Goal: Information Seeking & Learning: Learn about a topic

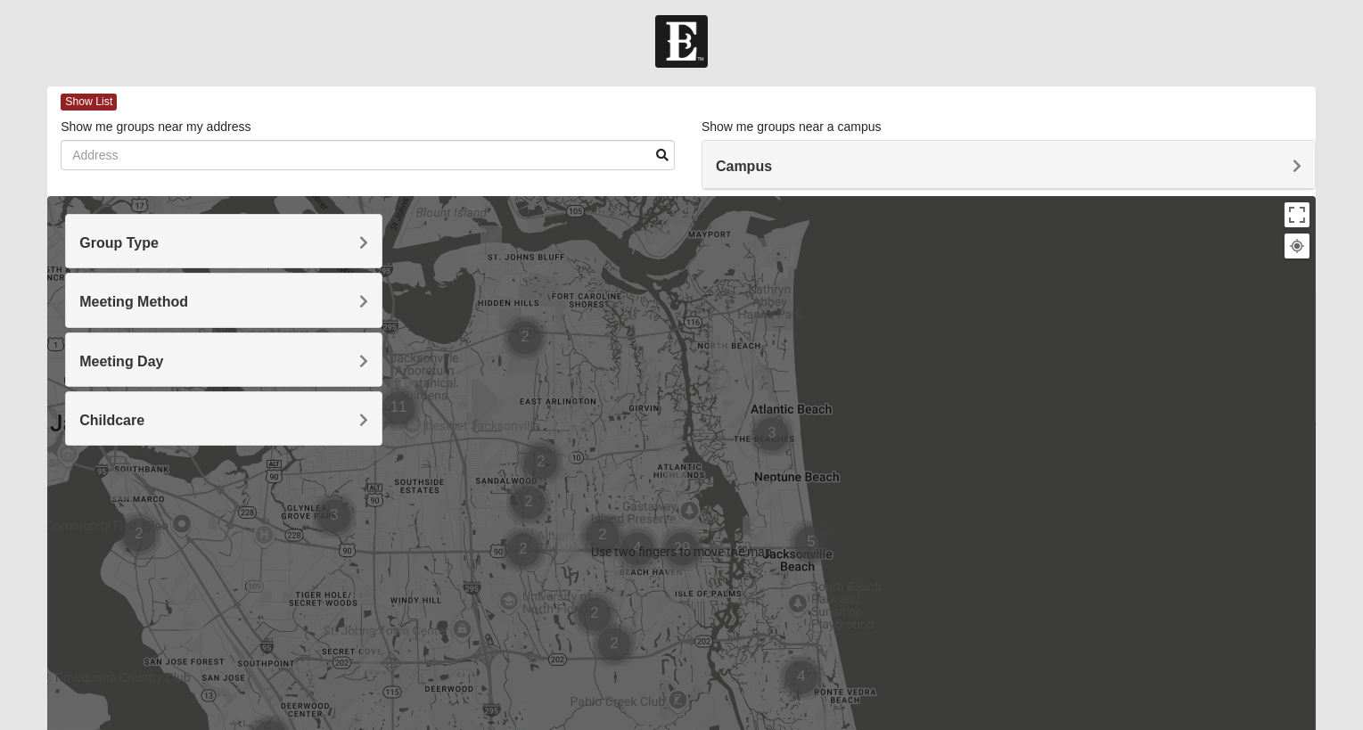
scroll to position [5, 0]
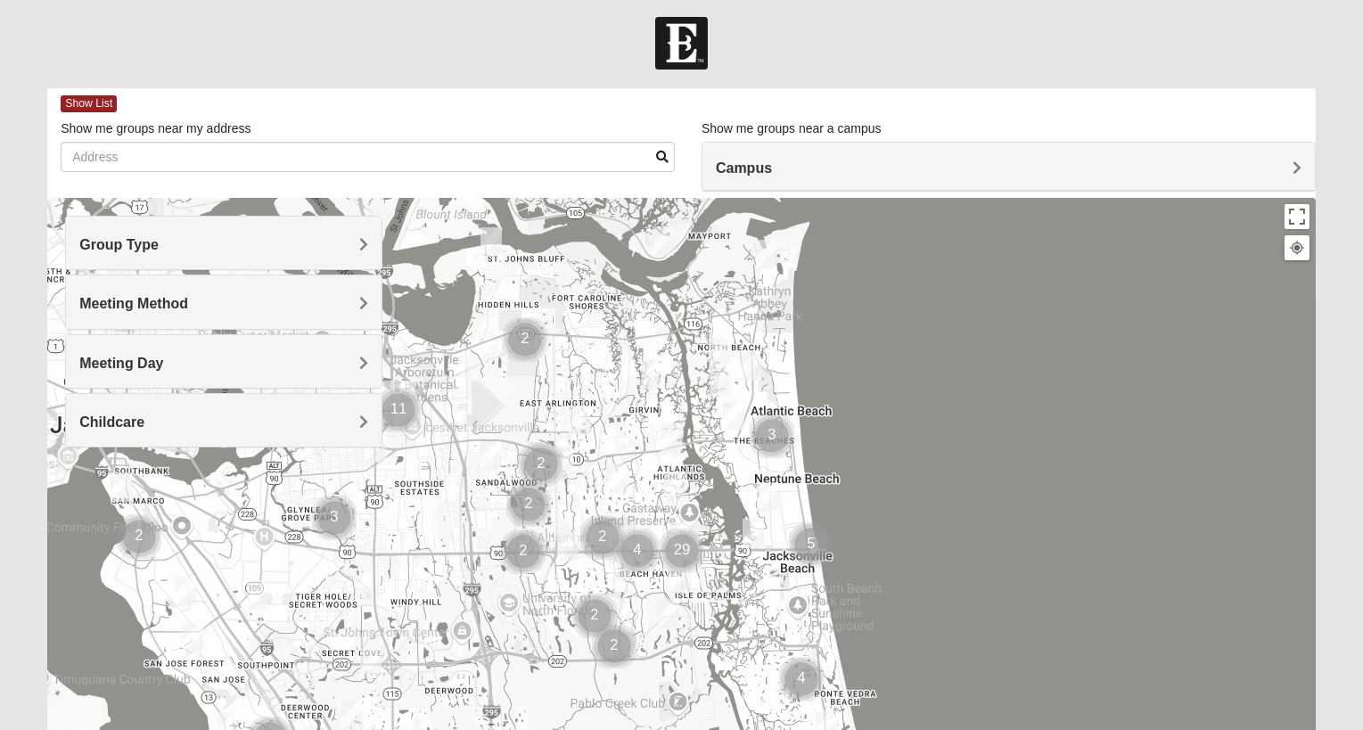
click at [159, 237] on span "Group Type" at bounding box center [118, 244] width 79 height 15
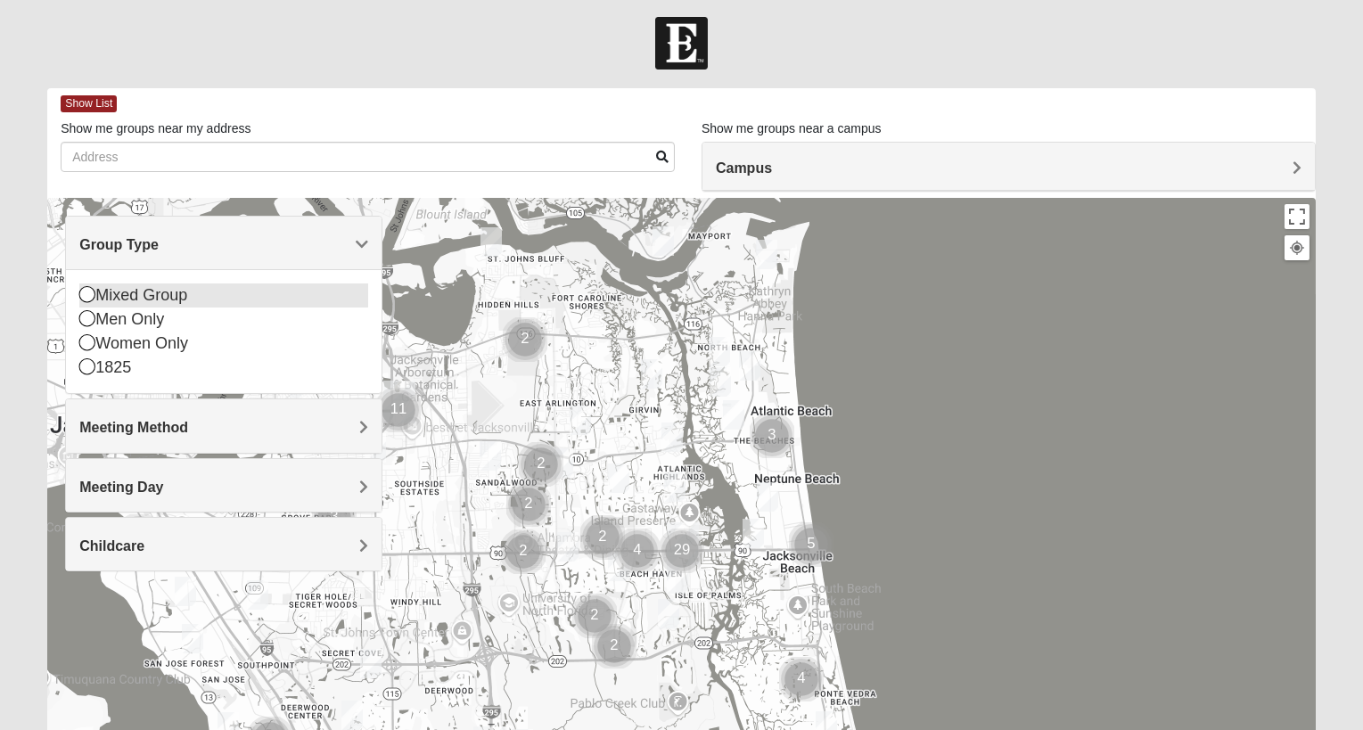
click at [97, 295] on div "Mixed Group" at bounding box center [223, 295] width 289 height 24
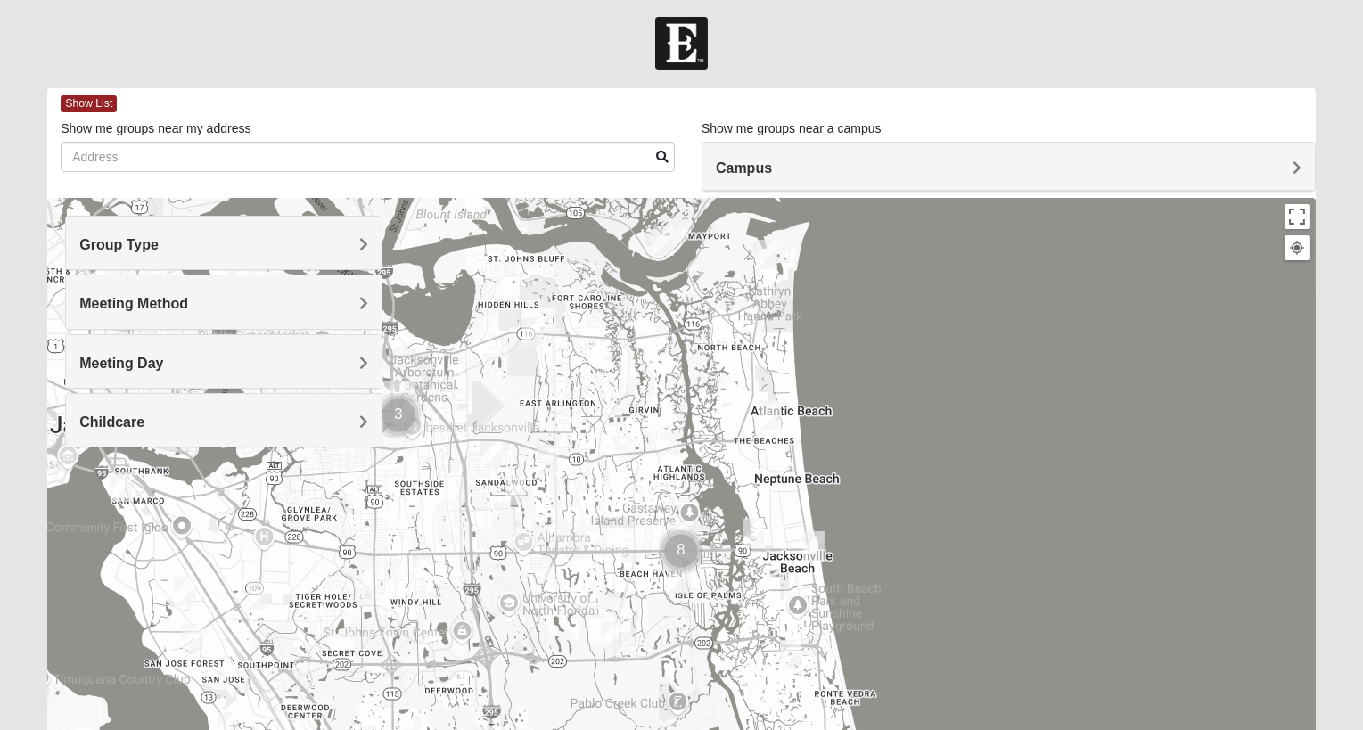
click at [348, 253] on div "Group Type" at bounding box center [223, 243] width 315 height 53
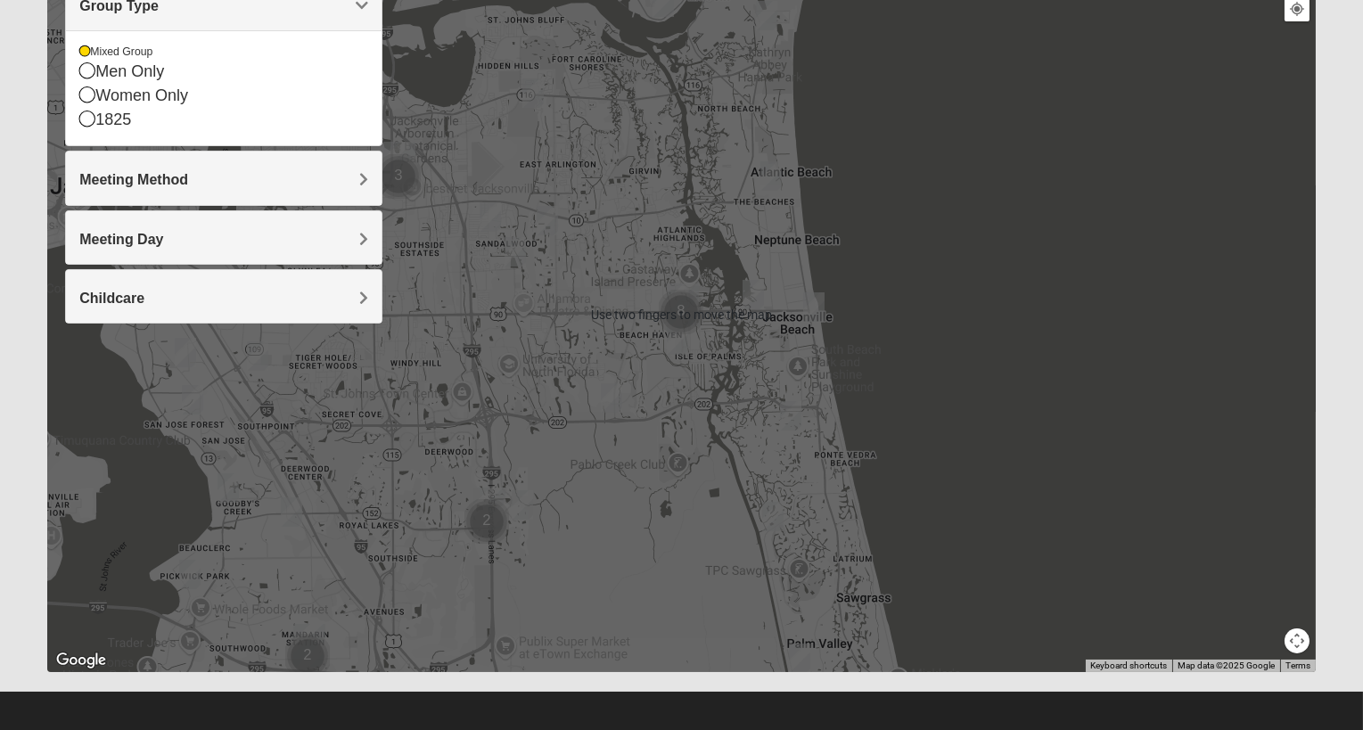
scroll to position [250, 0]
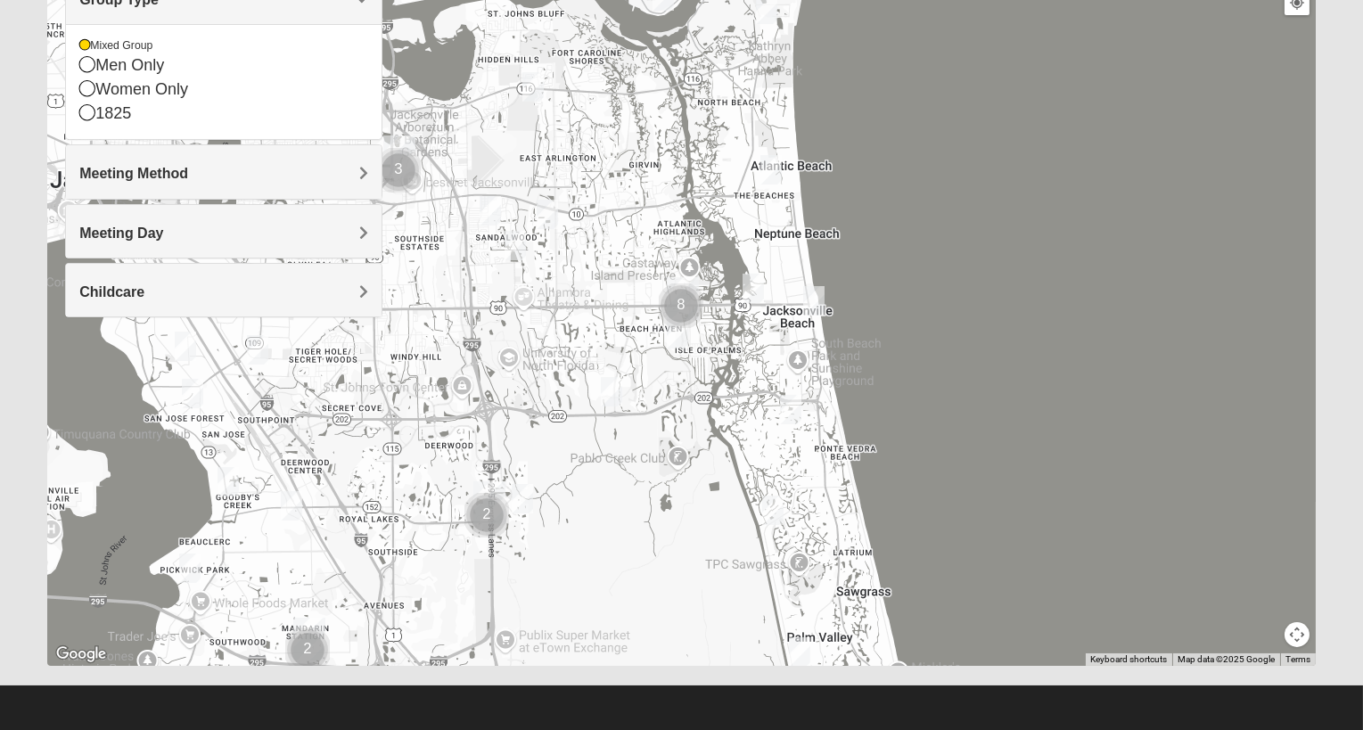
click at [775, 512] on img "Mixed Morales 32082" at bounding box center [773, 510] width 36 height 44
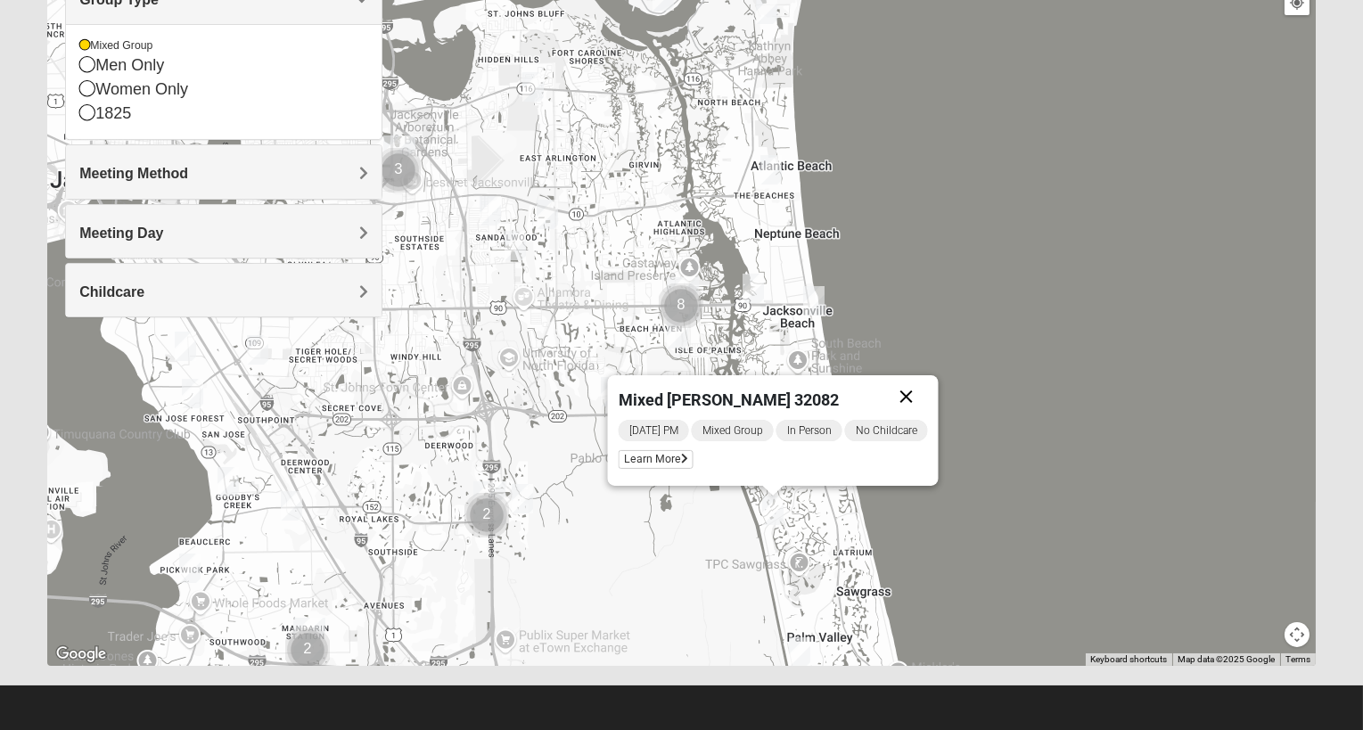
click at [917, 407] on button "Close" at bounding box center [906, 396] width 43 height 43
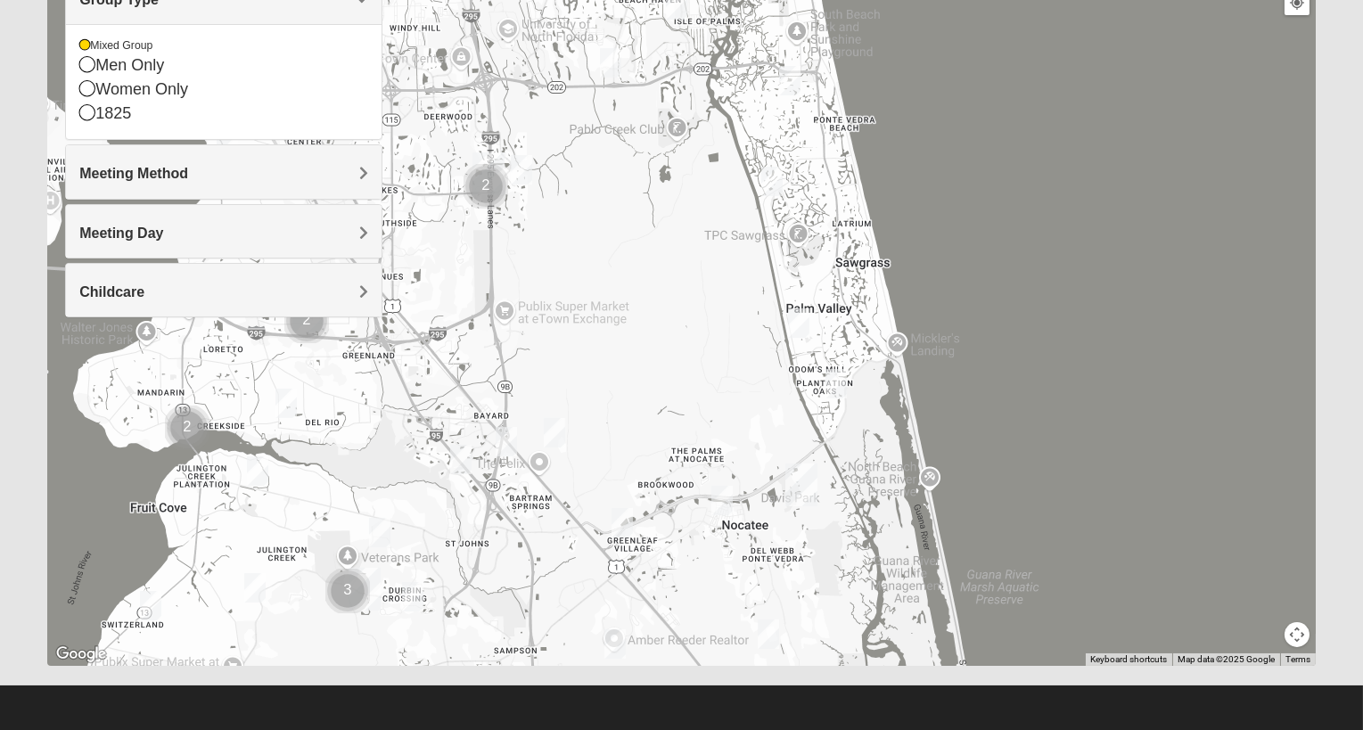
drag, startPoint x: 547, startPoint y: 569, endPoint x: 546, endPoint y: 239, distance: 330.6
click at [546, 239] on div at bounding box center [681, 309] width 1268 height 713
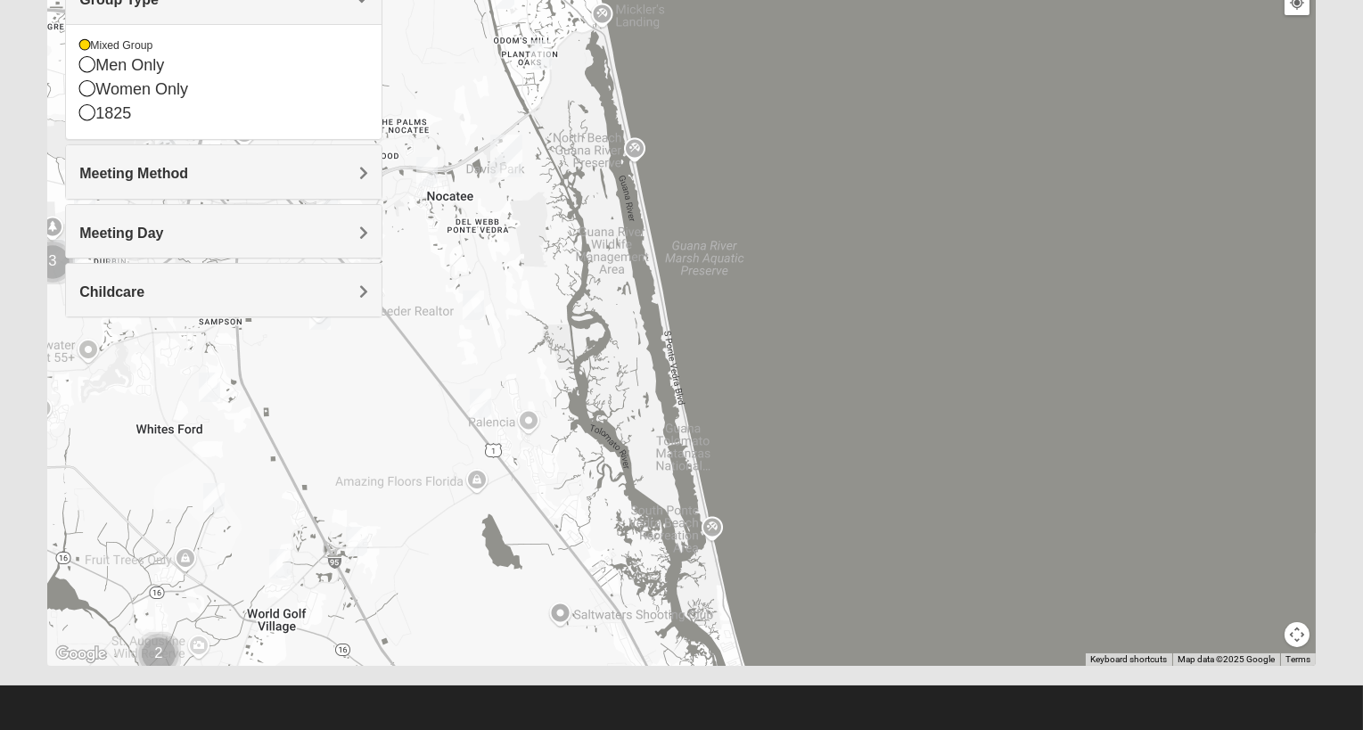
drag, startPoint x: 787, startPoint y: 593, endPoint x: 490, endPoint y: 259, distance: 446.3
click at [490, 259] on div at bounding box center [681, 309] width 1268 height 713
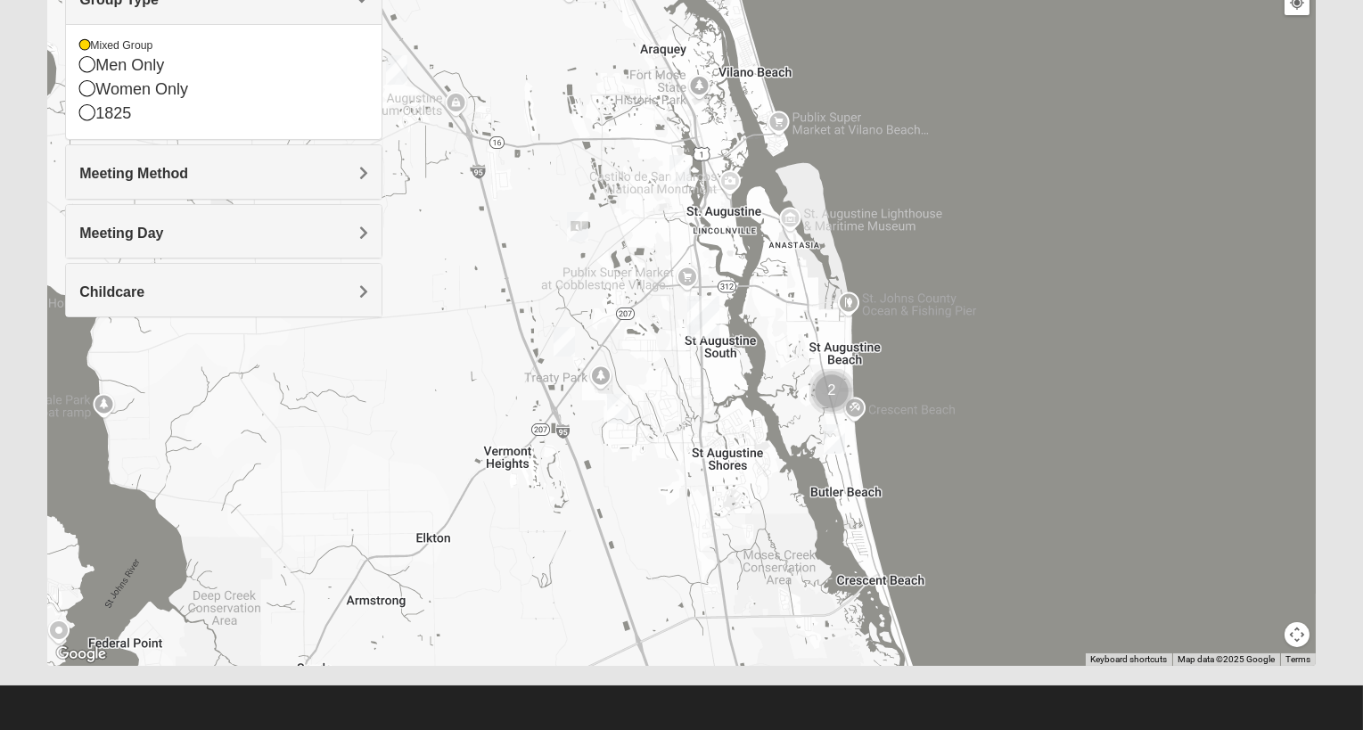
drag, startPoint x: 550, startPoint y: 596, endPoint x: 561, endPoint y: -41, distance: 637.3
click at [561, 0] on html "Hello [PERSON_NAME] My Account Log Out Find A Group Error" at bounding box center [681, 240] width 1363 height 981
click at [830, 440] on img "Mixed Tant 32080" at bounding box center [834, 439] width 36 height 44
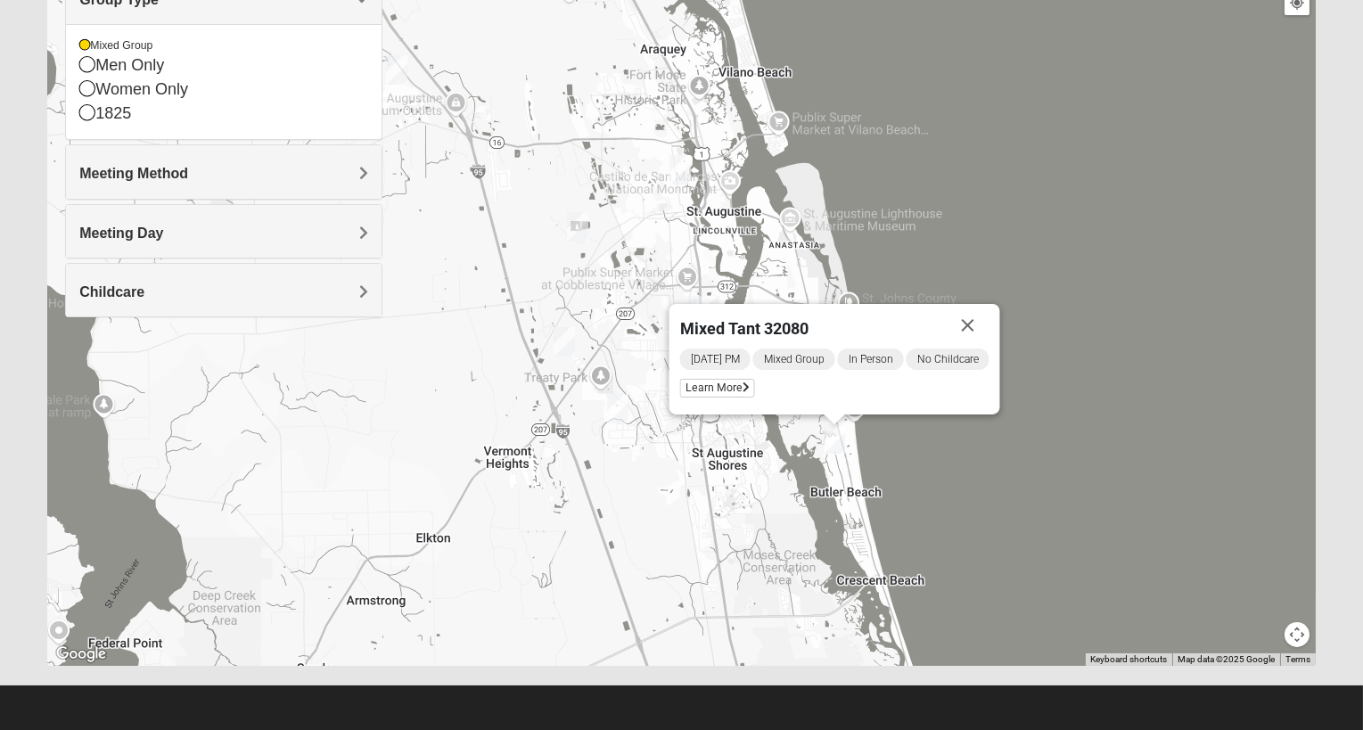
click at [830, 440] on img "Mixed Tant 32080" at bounding box center [834, 439] width 36 height 44
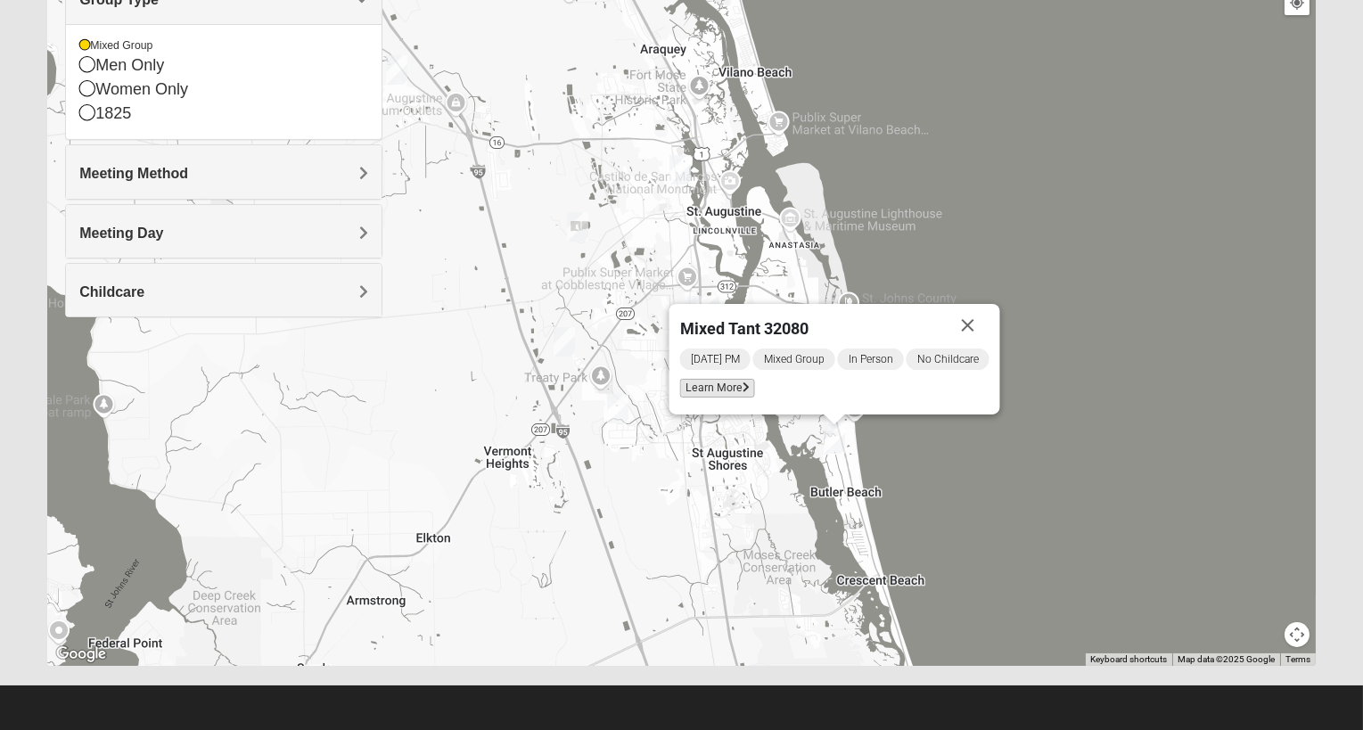
click at [702, 389] on span "Learn More" at bounding box center [717, 388] width 75 height 19
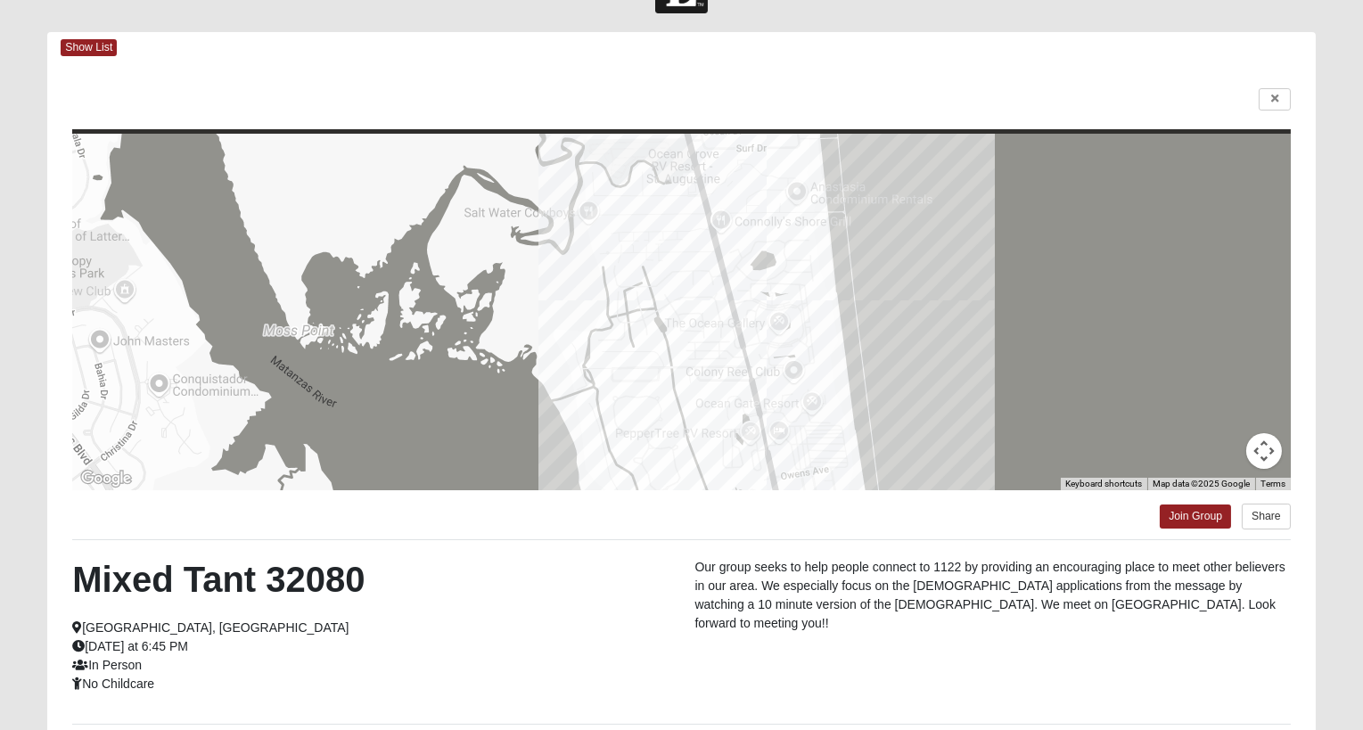
scroll to position [46, 0]
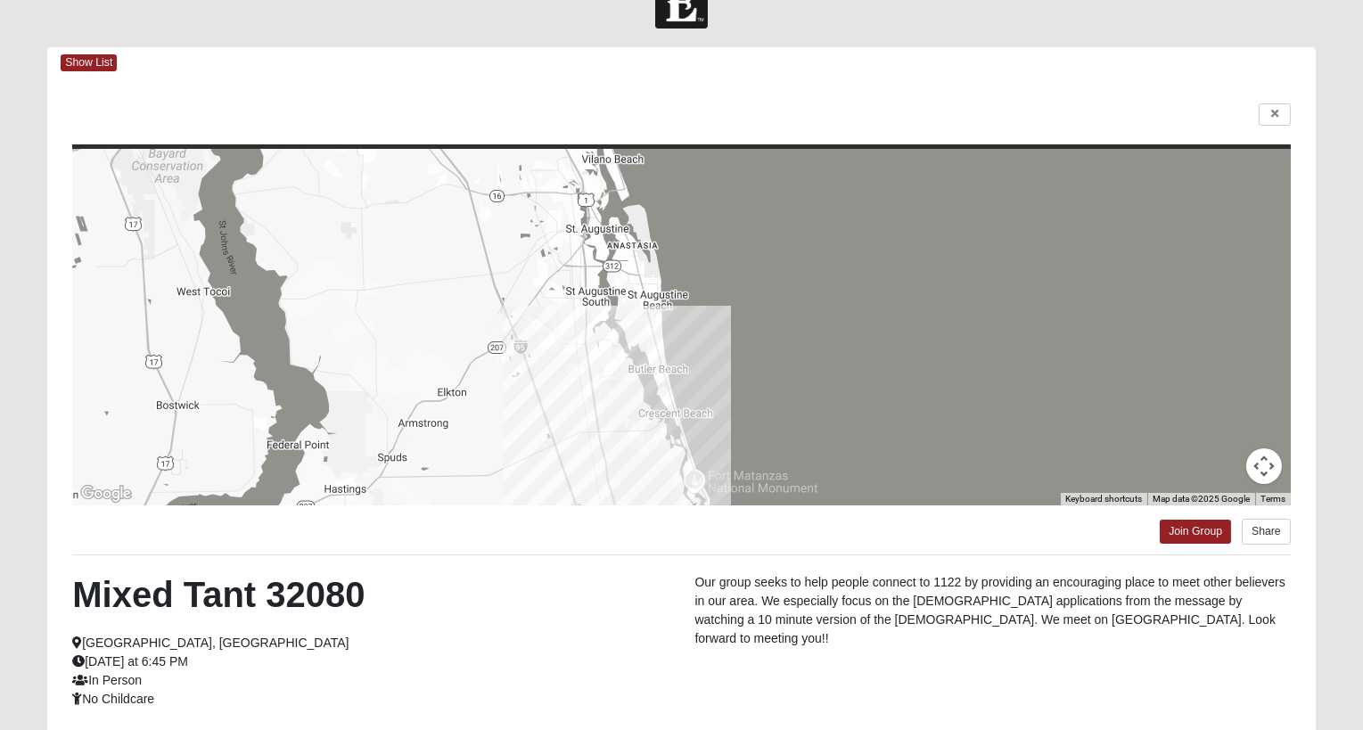
click at [665, 348] on div at bounding box center [681, 327] width 1218 height 356
click at [659, 348] on div at bounding box center [681, 327] width 1218 height 356
click at [655, 347] on div at bounding box center [681, 327] width 1218 height 356
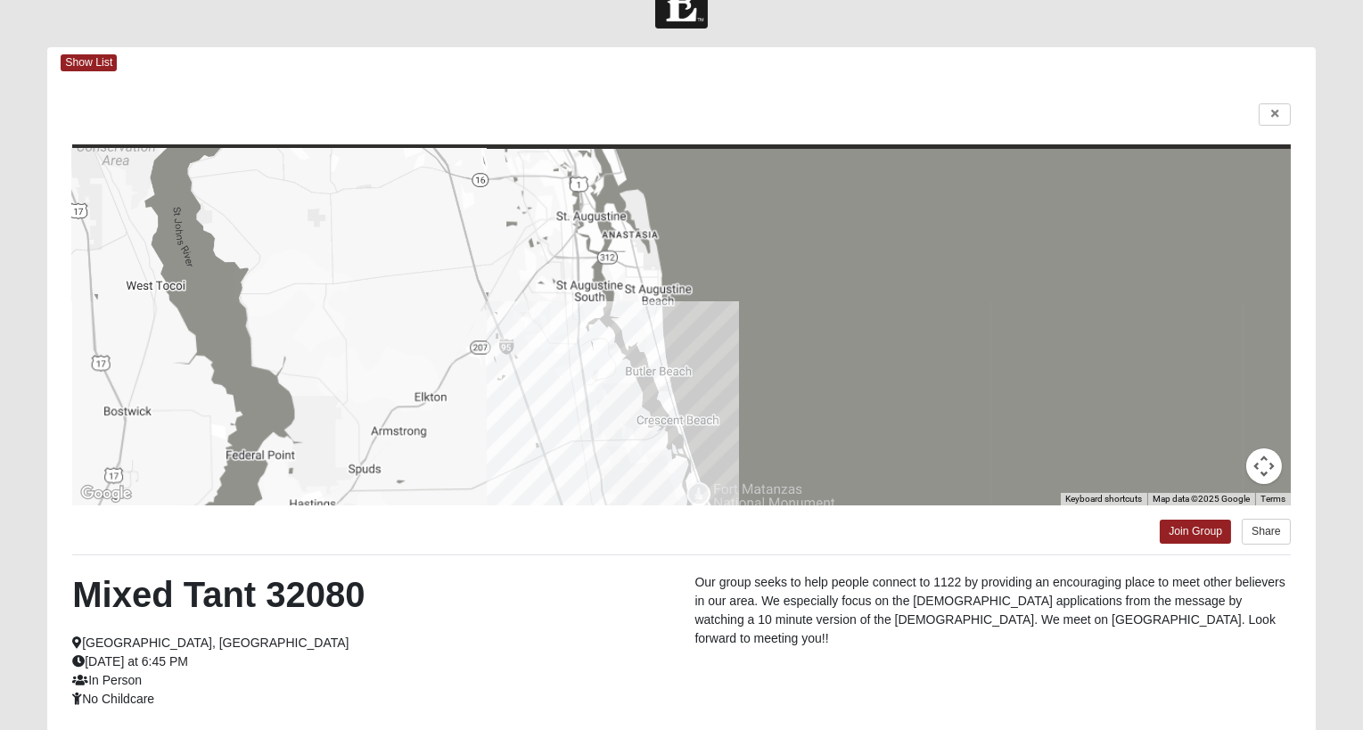
click at [648, 349] on div at bounding box center [681, 327] width 1218 height 356
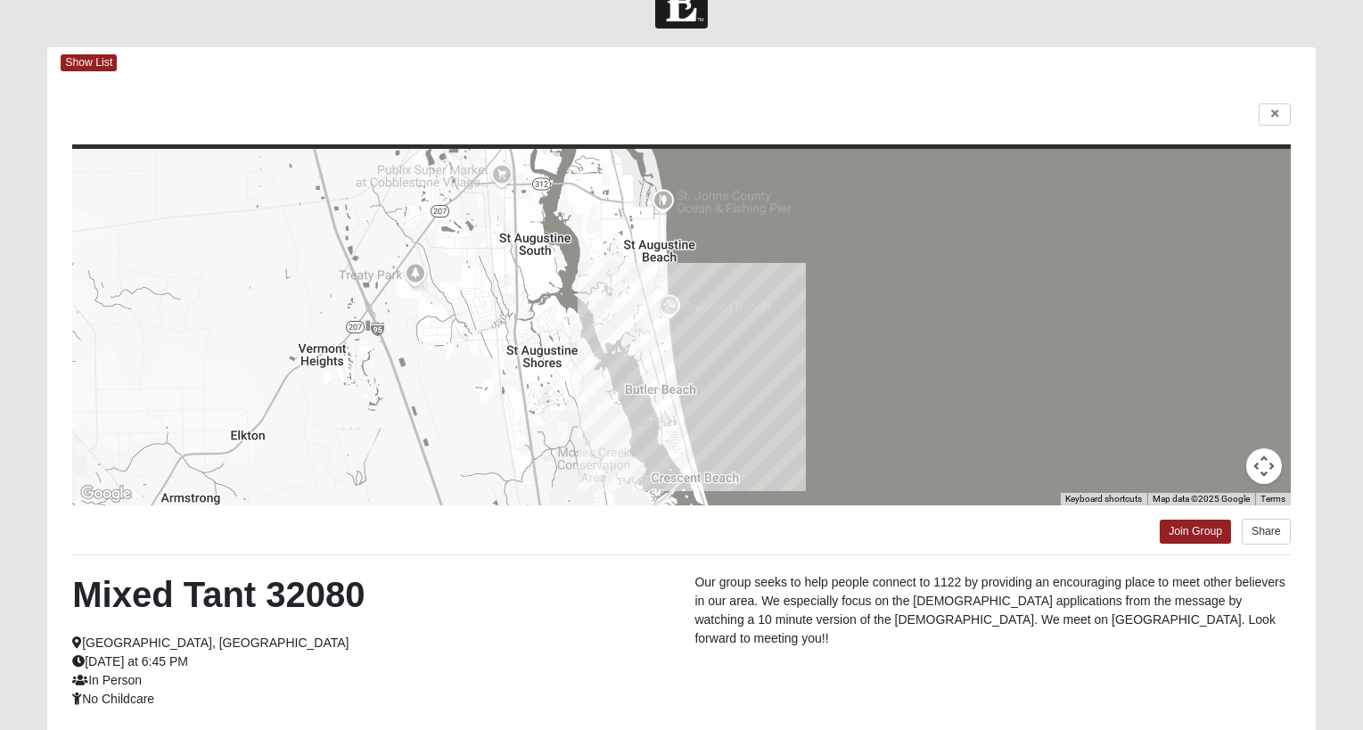
click at [659, 358] on div at bounding box center [681, 327] width 1218 height 356
click at [649, 363] on div at bounding box center [681, 327] width 1218 height 356
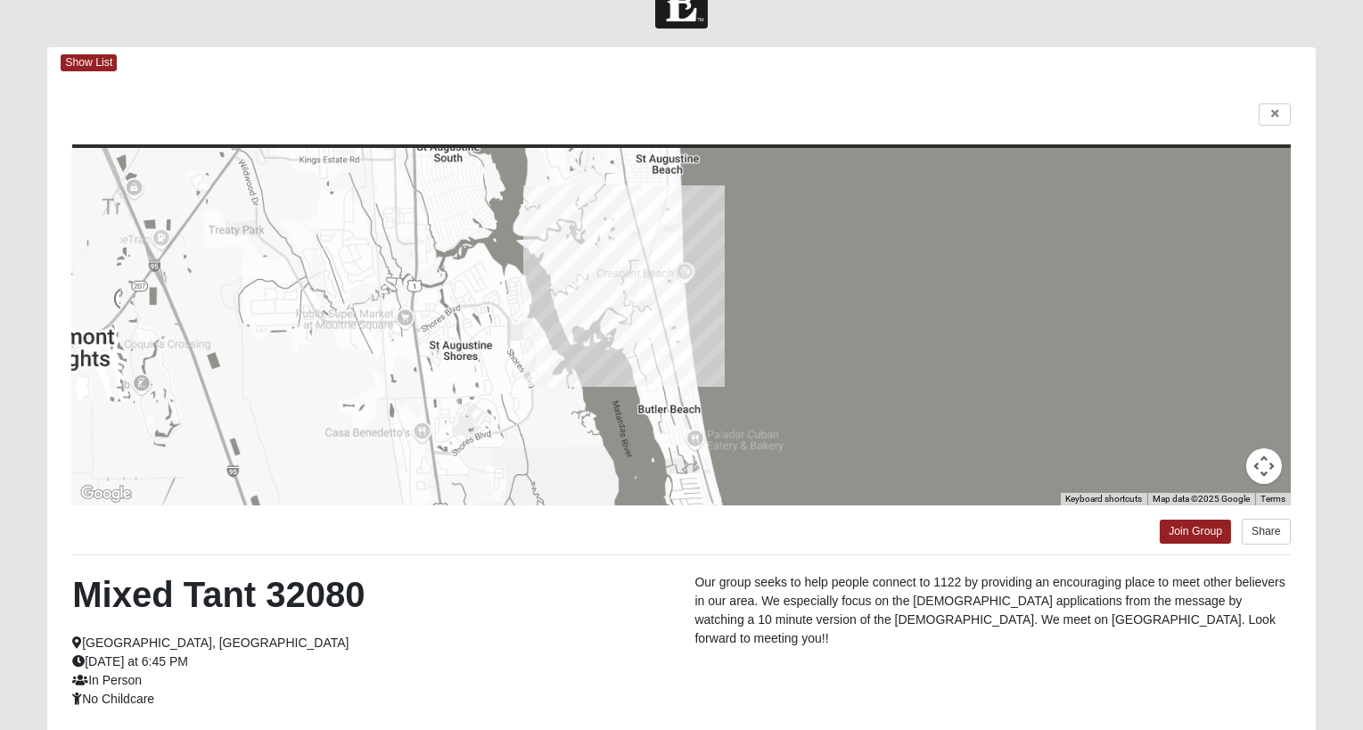
click at [648, 338] on div at bounding box center [681, 327] width 1218 height 356
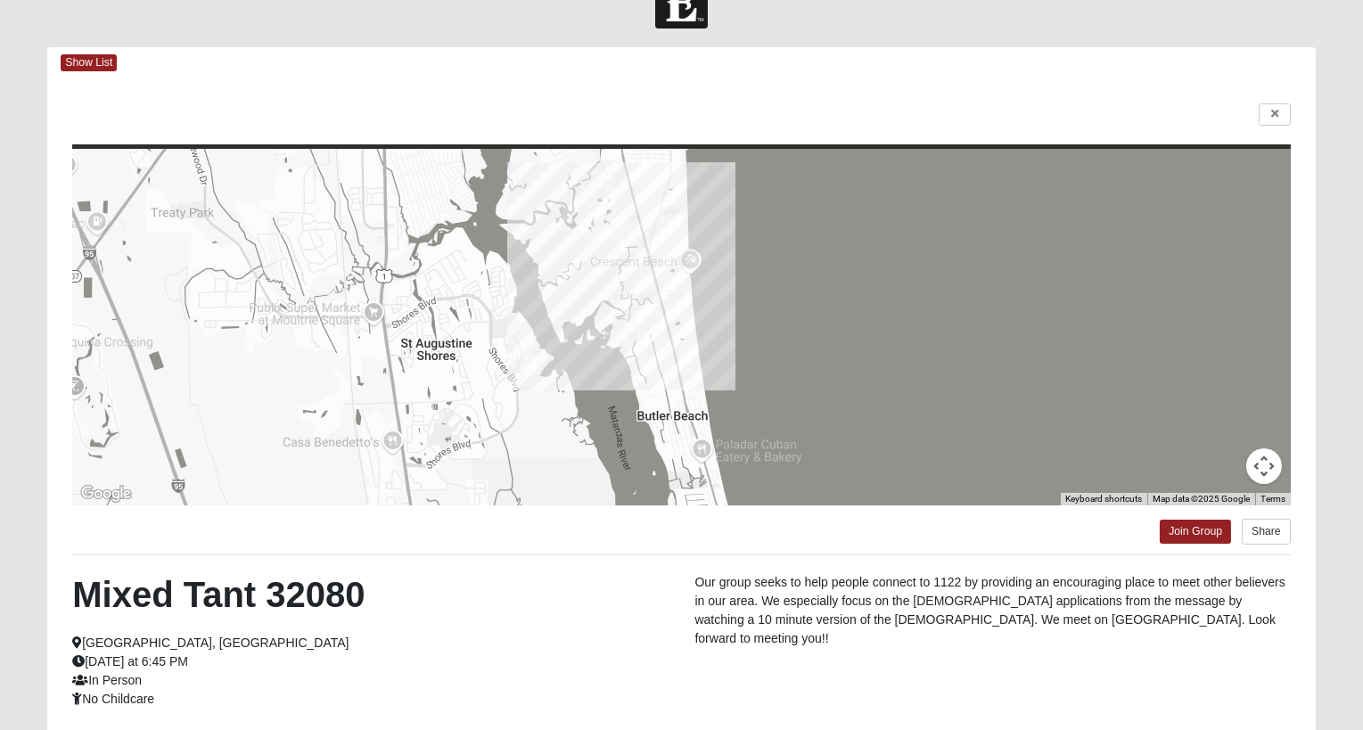
click at [663, 345] on div at bounding box center [681, 327] width 1218 height 356
click at [657, 348] on div at bounding box center [681, 327] width 1218 height 356
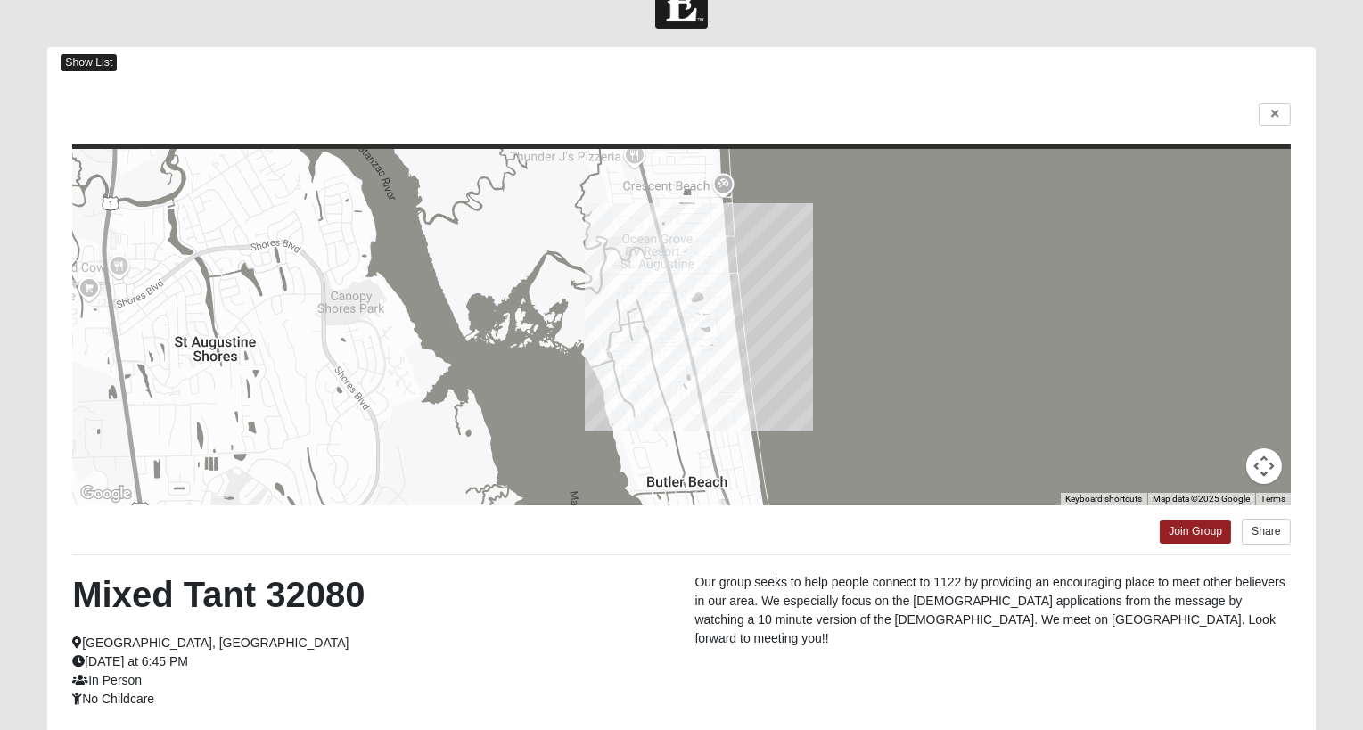
click at [101, 61] on span "Show List" at bounding box center [89, 62] width 56 height 17
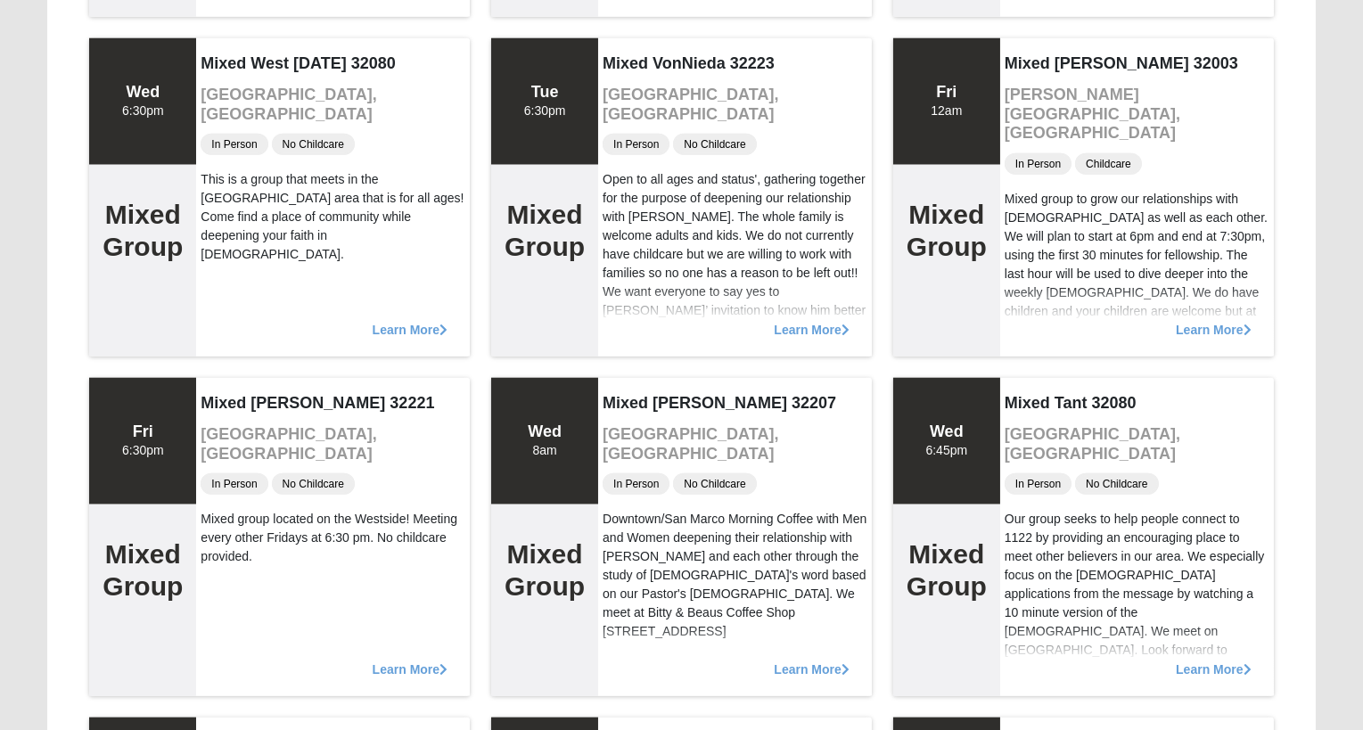
scroll to position [4221, 0]
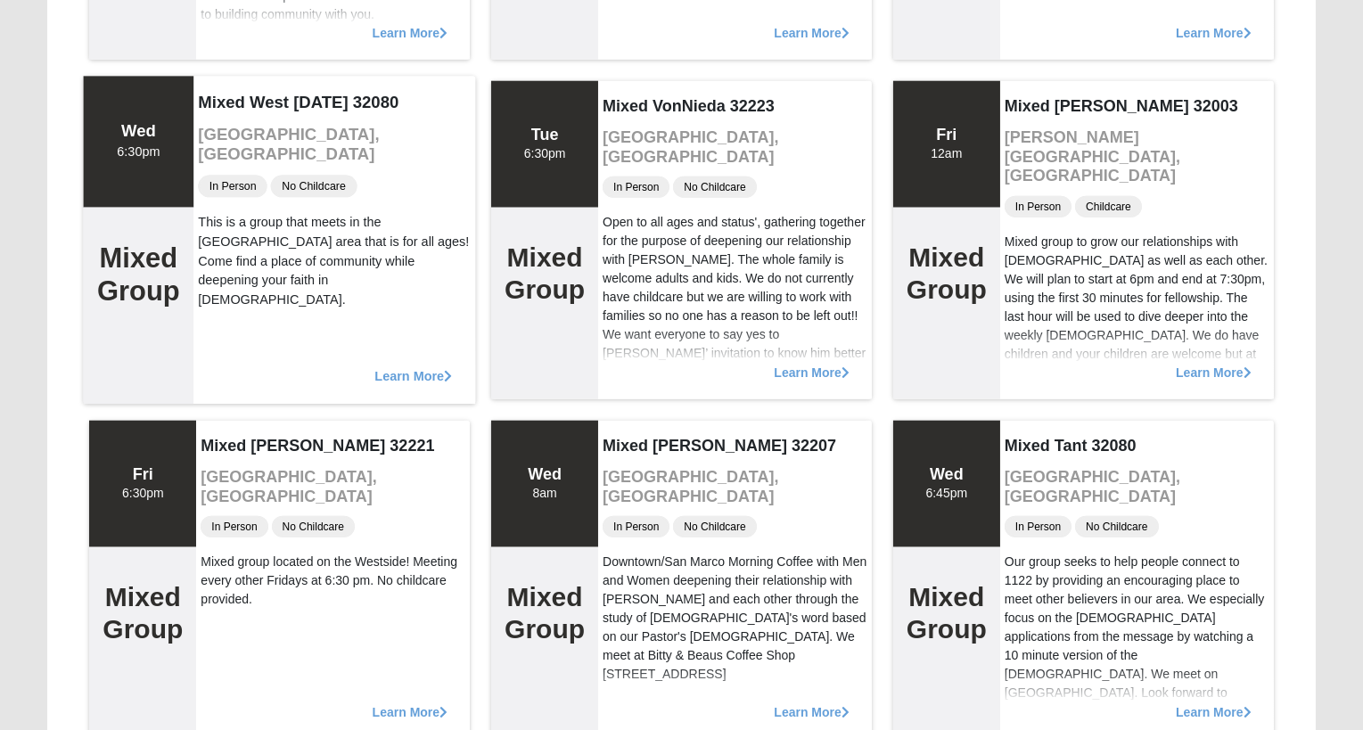
click at [399, 366] on div "Learn More" at bounding box center [335, 367] width 282 height 73
click at [405, 367] on span "Learn More" at bounding box center [414, 367] width 78 height 0
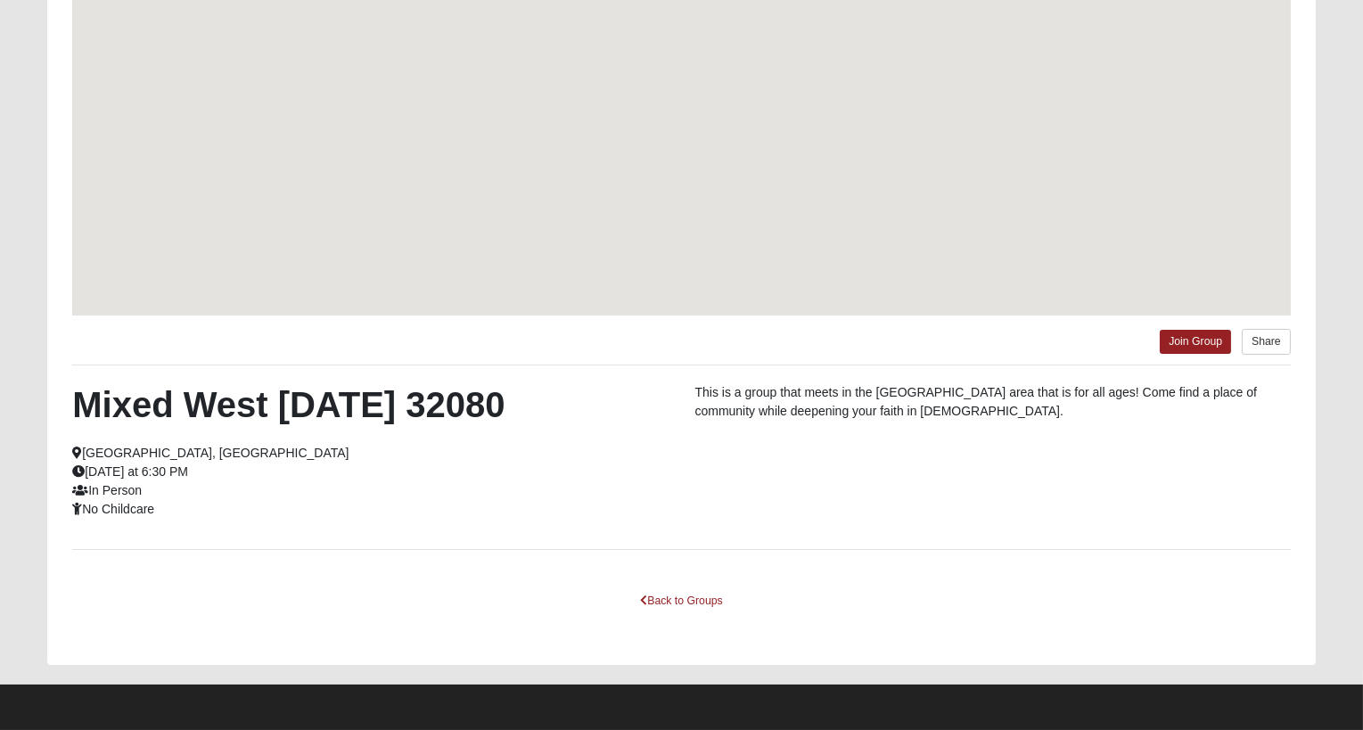
scroll to position [232, 0]
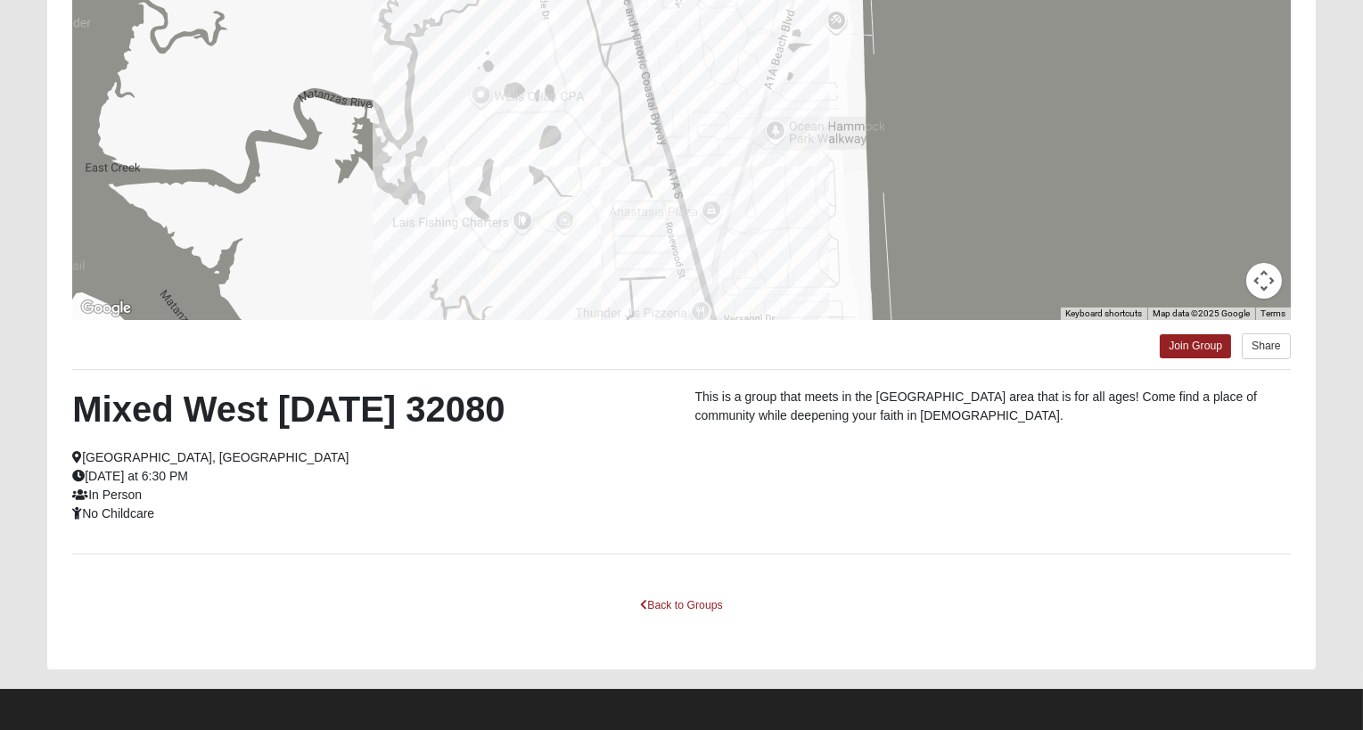
click at [688, 493] on div "Mixed West [DATE] 32080 [GEOGRAPHIC_DATA], [GEOGRAPHIC_DATA] [DATE] at 6:30 PM …" at bounding box center [681, 462] width 1245 height 148
